Goal: Navigation & Orientation: Find specific page/section

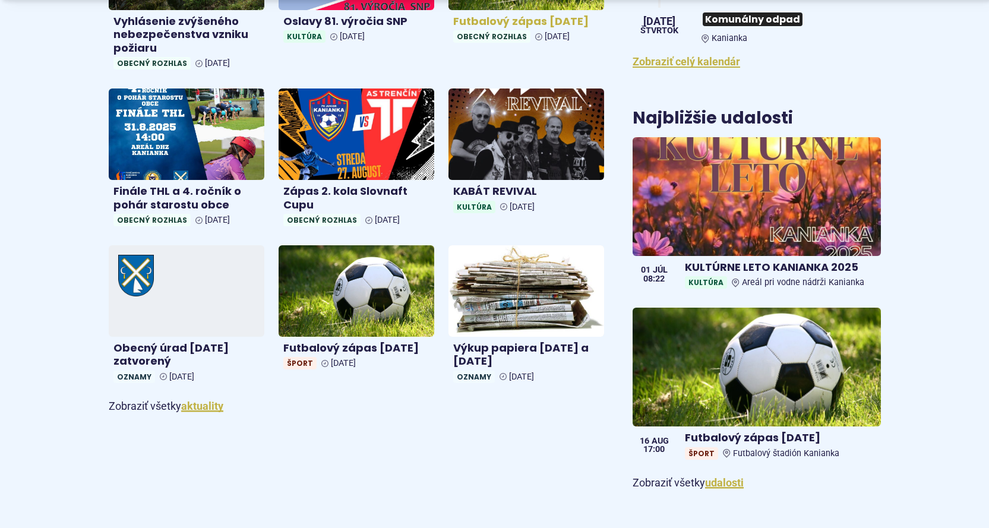
scroll to position [594, 0]
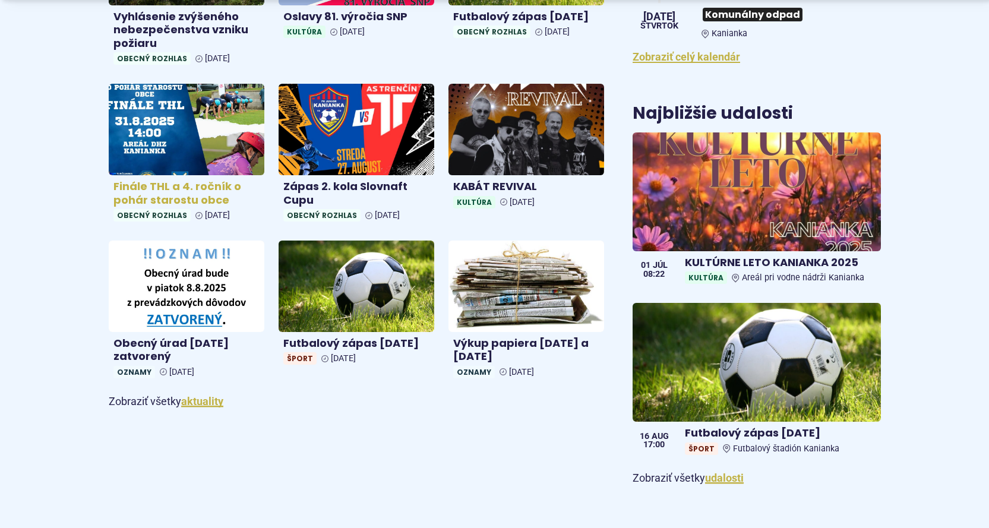
click at [148, 188] on h4 "Finále THL a 4. ročník o pohár starostu obce" at bounding box center [186, 193] width 146 height 27
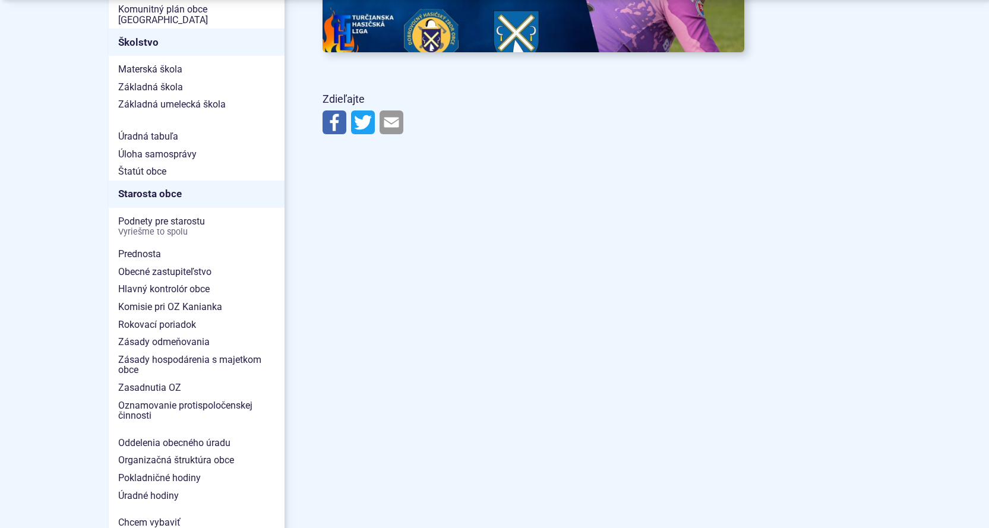
scroll to position [713, 0]
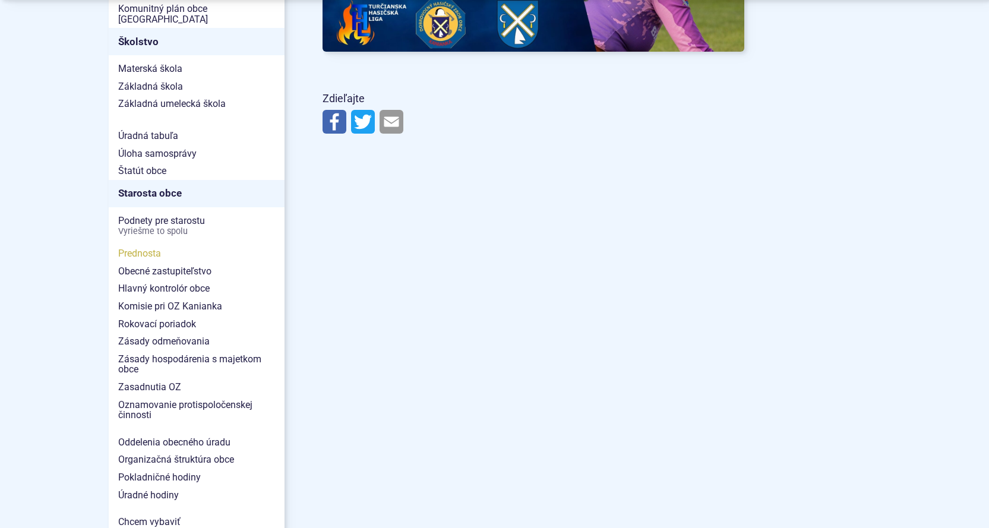
click at [150, 245] on span "Prednosta" at bounding box center [196, 254] width 157 height 18
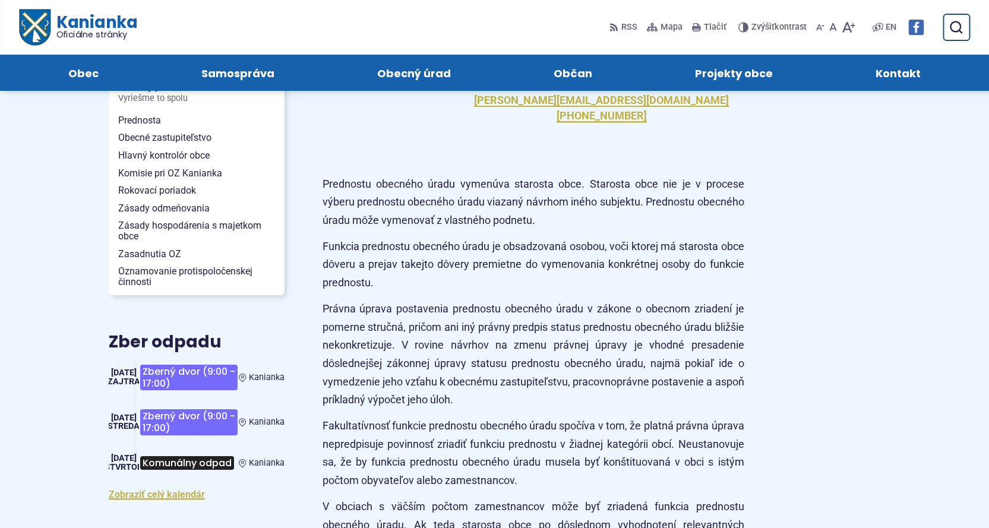
scroll to position [277, 0]
